Goal: Task Accomplishment & Management: Use online tool/utility

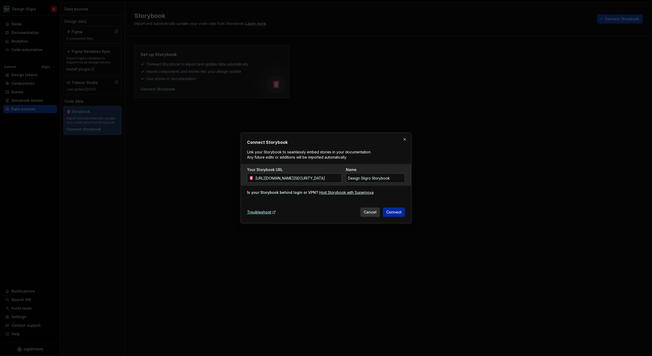
click at [393, 213] on span "Connect" at bounding box center [393, 211] width 15 height 5
click at [403, 140] on button "button" at bounding box center [404, 139] width 7 height 7
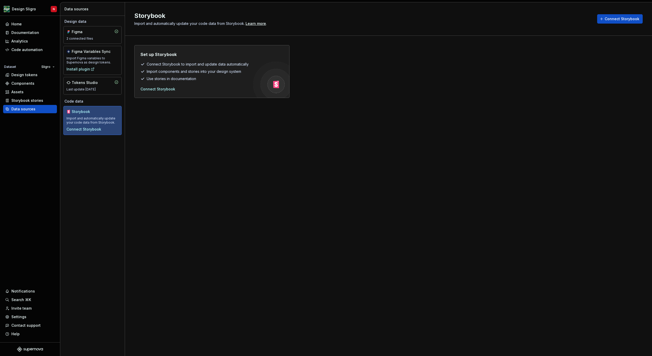
click at [267, 135] on div "Storybook Import and automatically update your code data from Storybook. Learn …" at bounding box center [388, 178] width 527 height 353
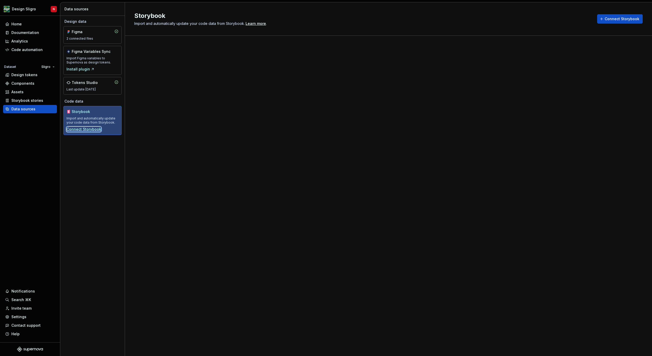
click at [93, 128] on div "Connect Storybook" at bounding box center [83, 129] width 35 height 5
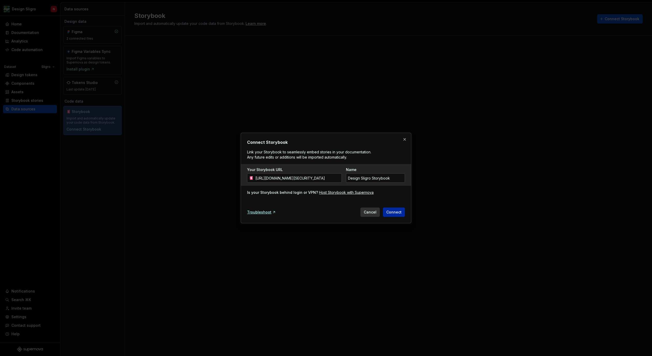
type input "[URL][DOMAIN_NAME][SECURITY_DATA]"
click at [395, 212] on span "Connect" at bounding box center [393, 211] width 15 height 5
click at [405, 140] on button "button" at bounding box center [404, 139] width 7 height 7
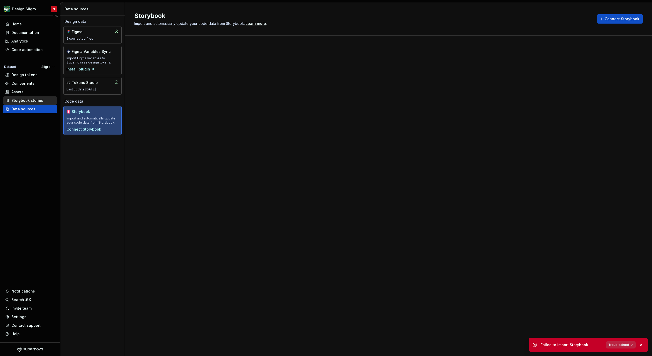
click at [26, 100] on div "Storybook stories" at bounding box center [27, 100] width 32 height 5
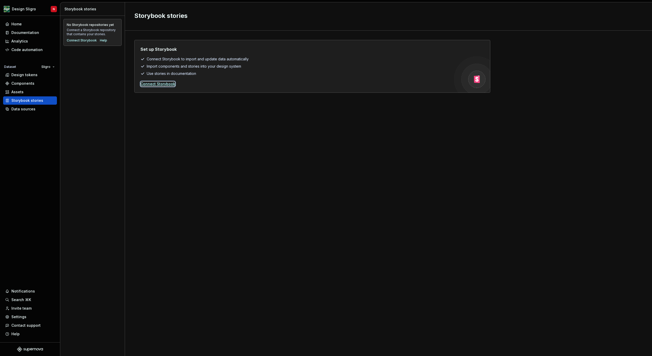
click at [164, 83] on div "Connect Storybook" at bounding box center [157, 83] width 35 height 5
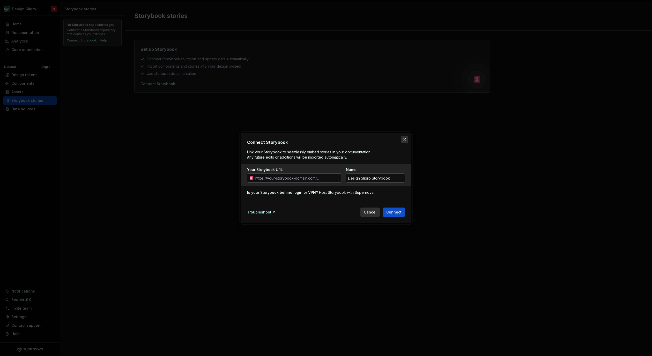
click at [406, 143] on div "Connect Storybook Link your Storybook to seamlessly embed stories in your docum…" at bounding box center [325, 177] width 173 height 93
click at [403, 138] on button "button" at bounding box center [404, 139] width 7 height 7
